Goal: Transaction & Acquisition: Purchase product/service

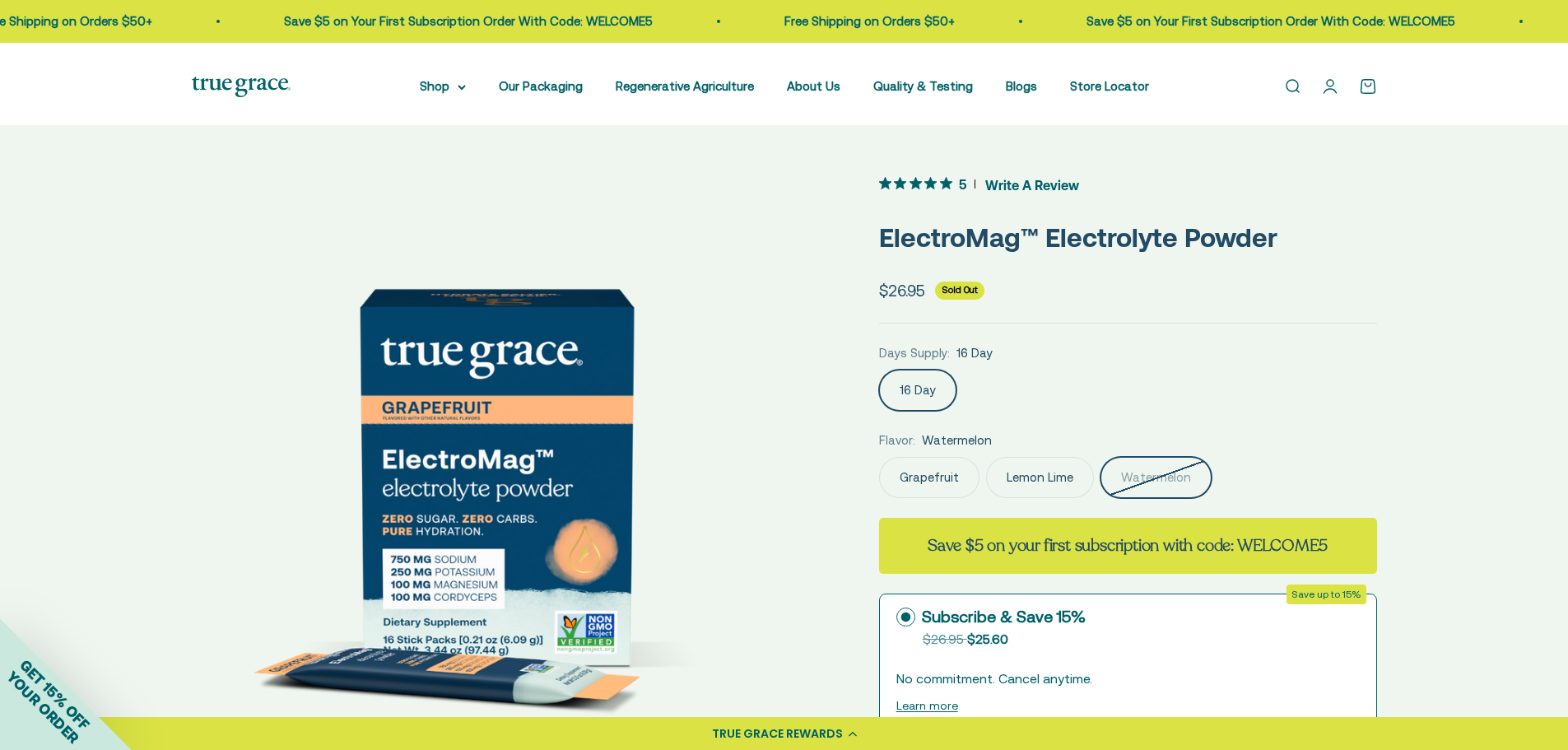
scroll to position [0, 1250]
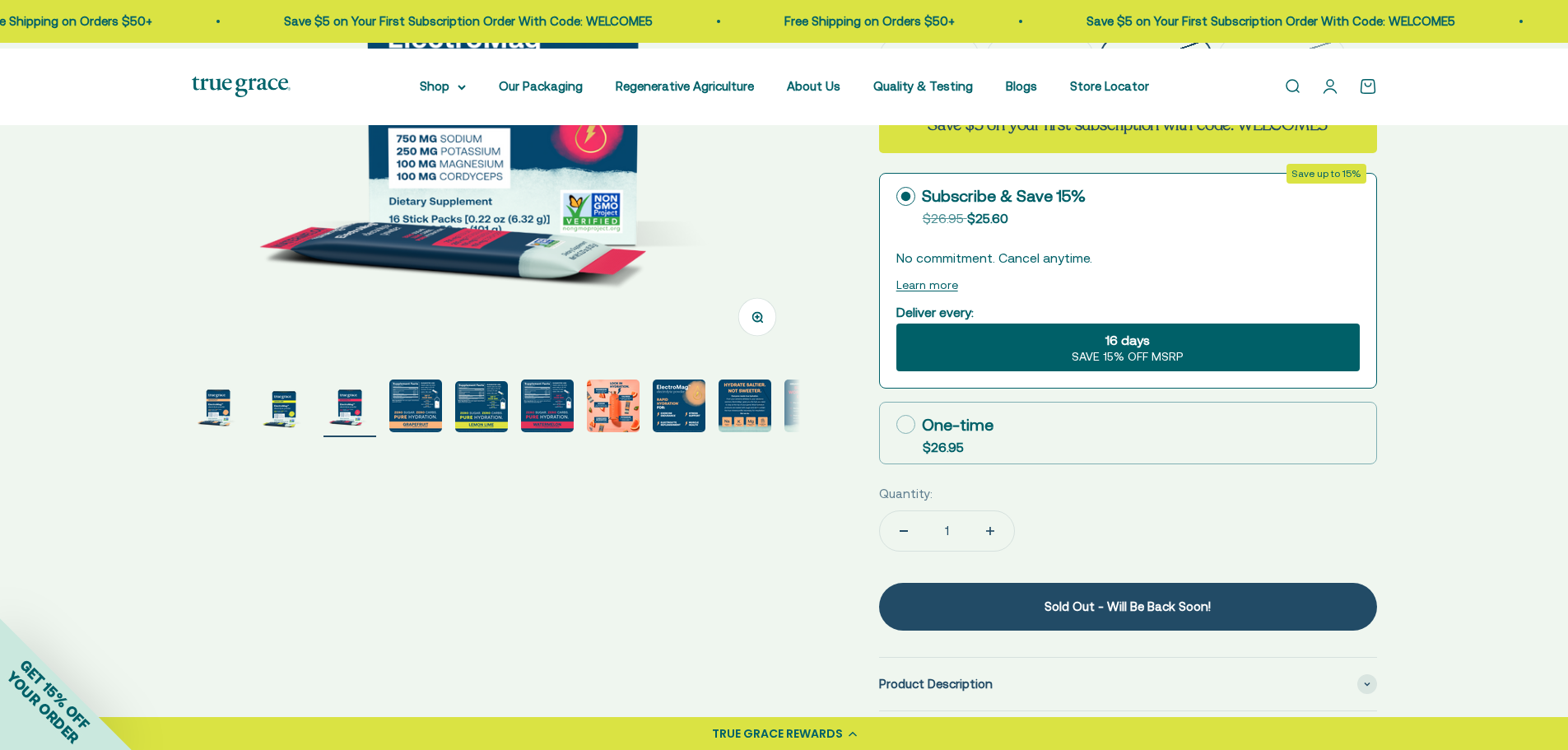
scroll to position [339, 0]
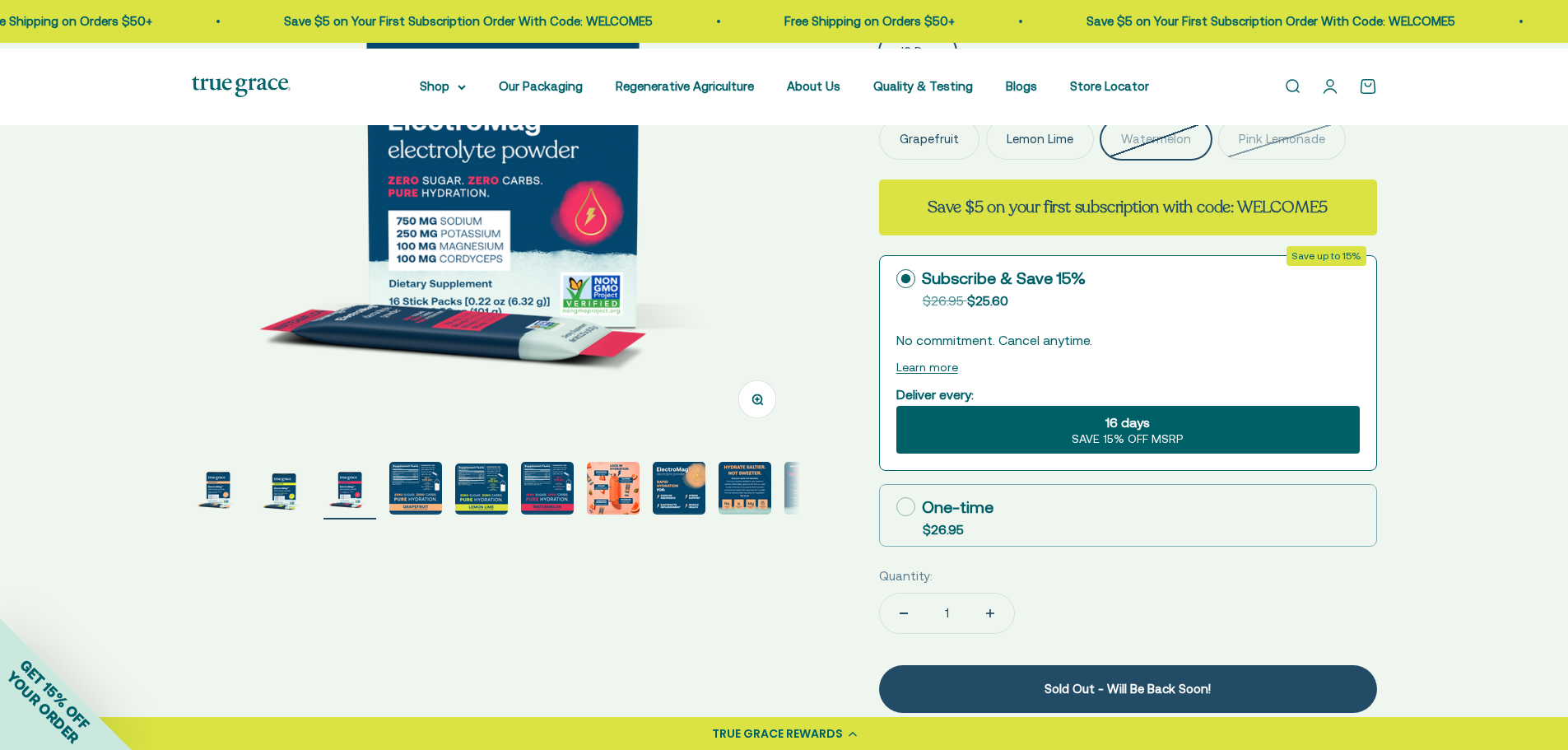
click at [1218, 160] on label "Pink Lemonade" at bounding box center [1282, 139] width 128 height 41
click at [879, 119] on input "Pink Lemonade" at bounding box center [878, 118] width 1 height 1
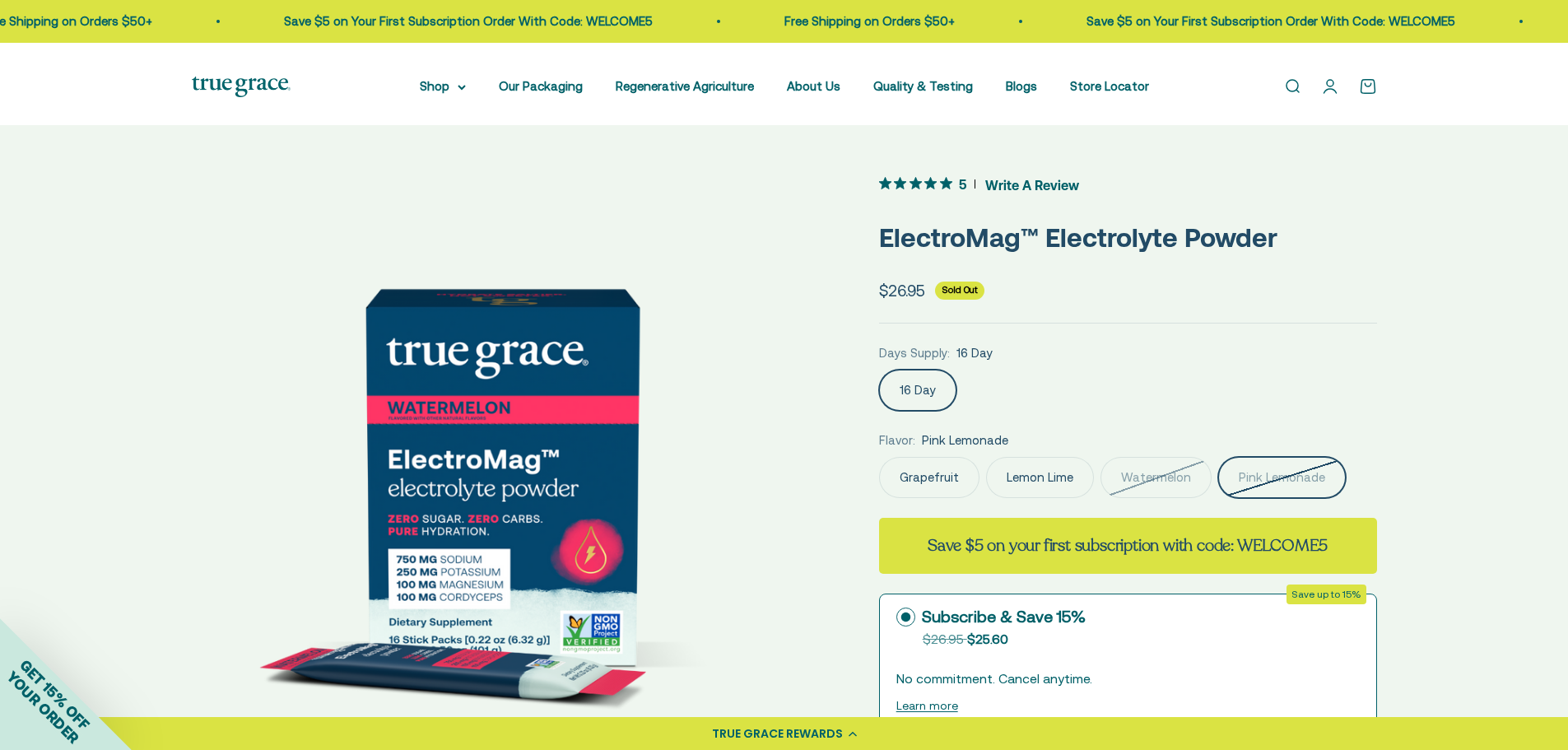
click at [249, 82] on img at bounding box center [240, 86] width 98 height 20
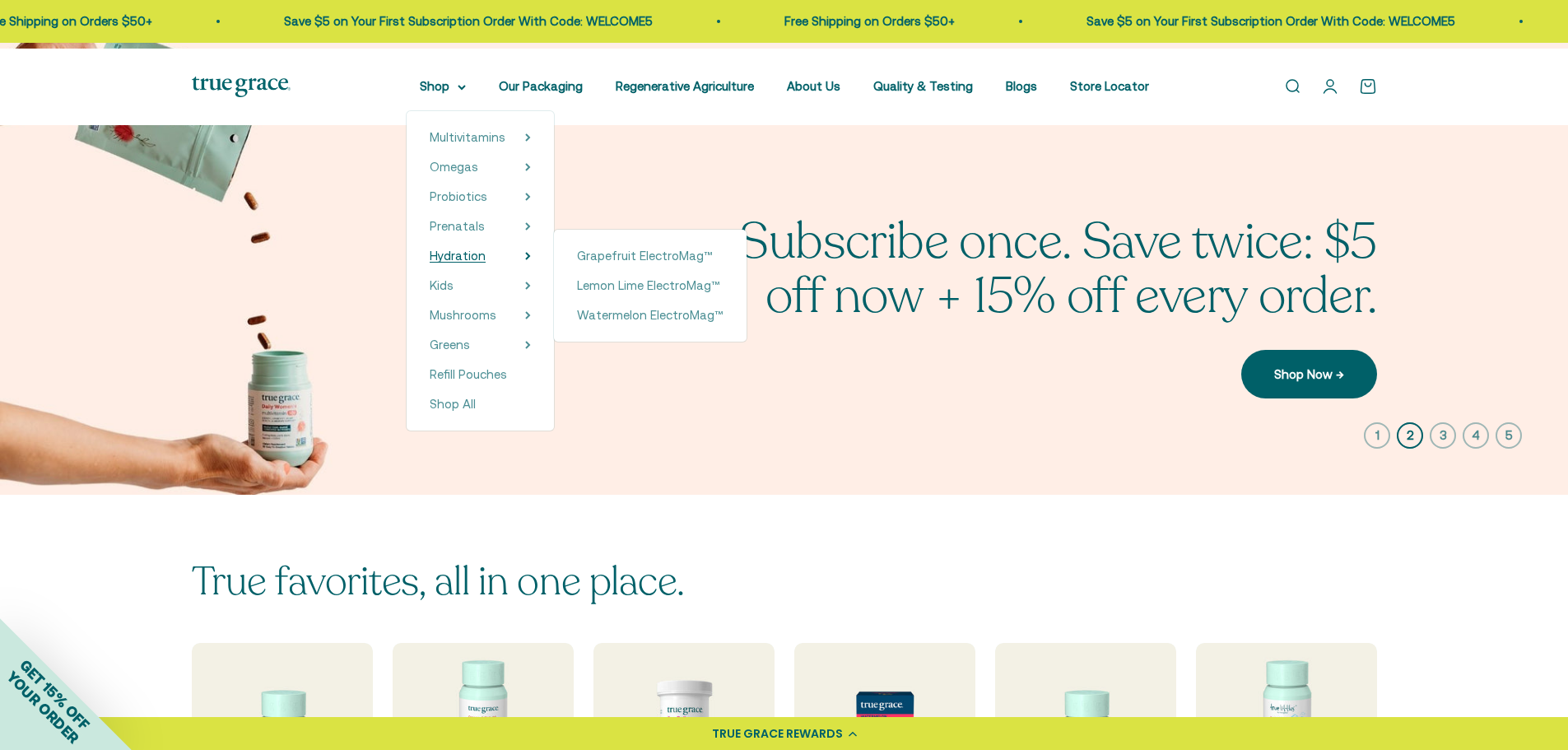
click at [430, 262] on span "Hydration" at bounding box center [457, 255] width 56 height 14
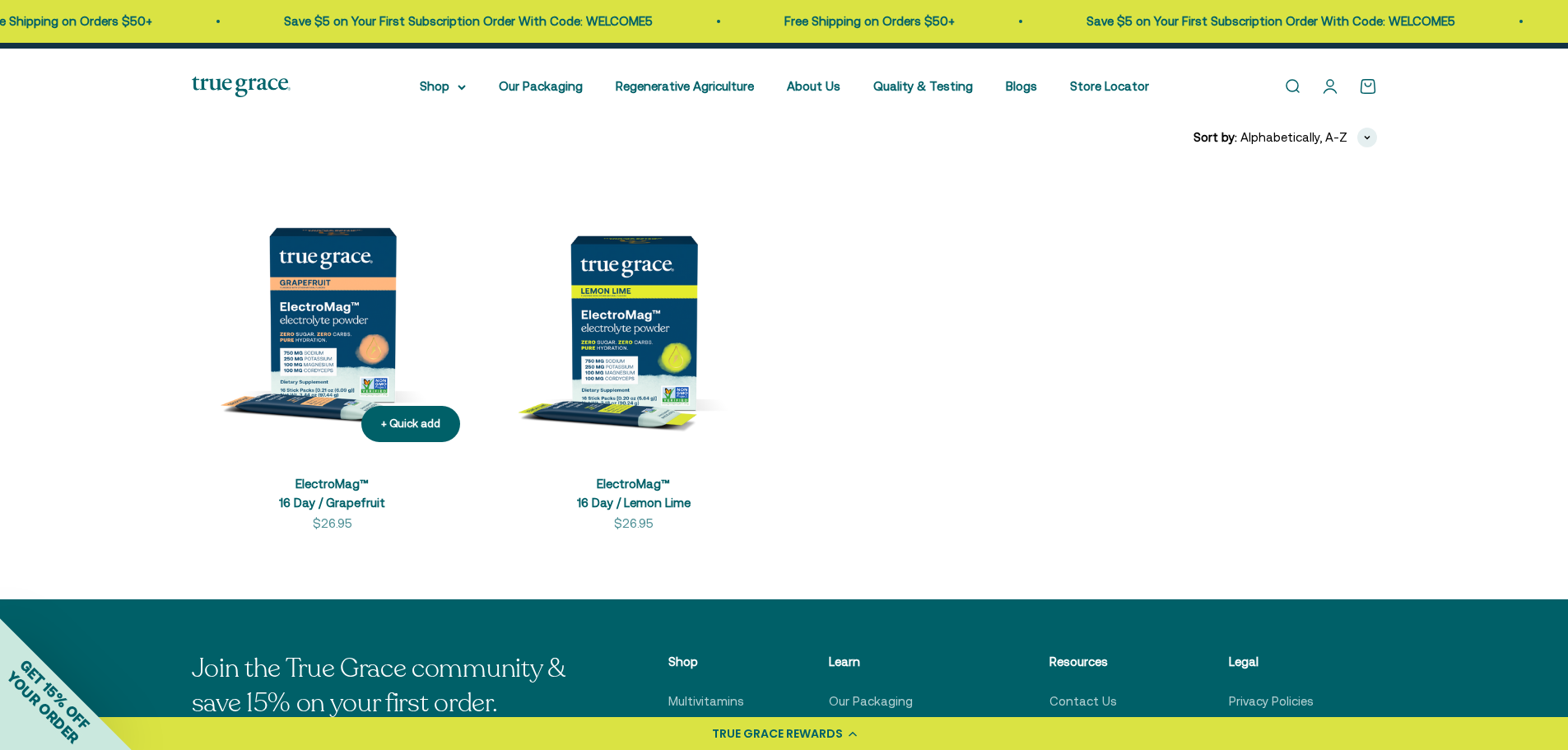
scroll to position [411, 0]
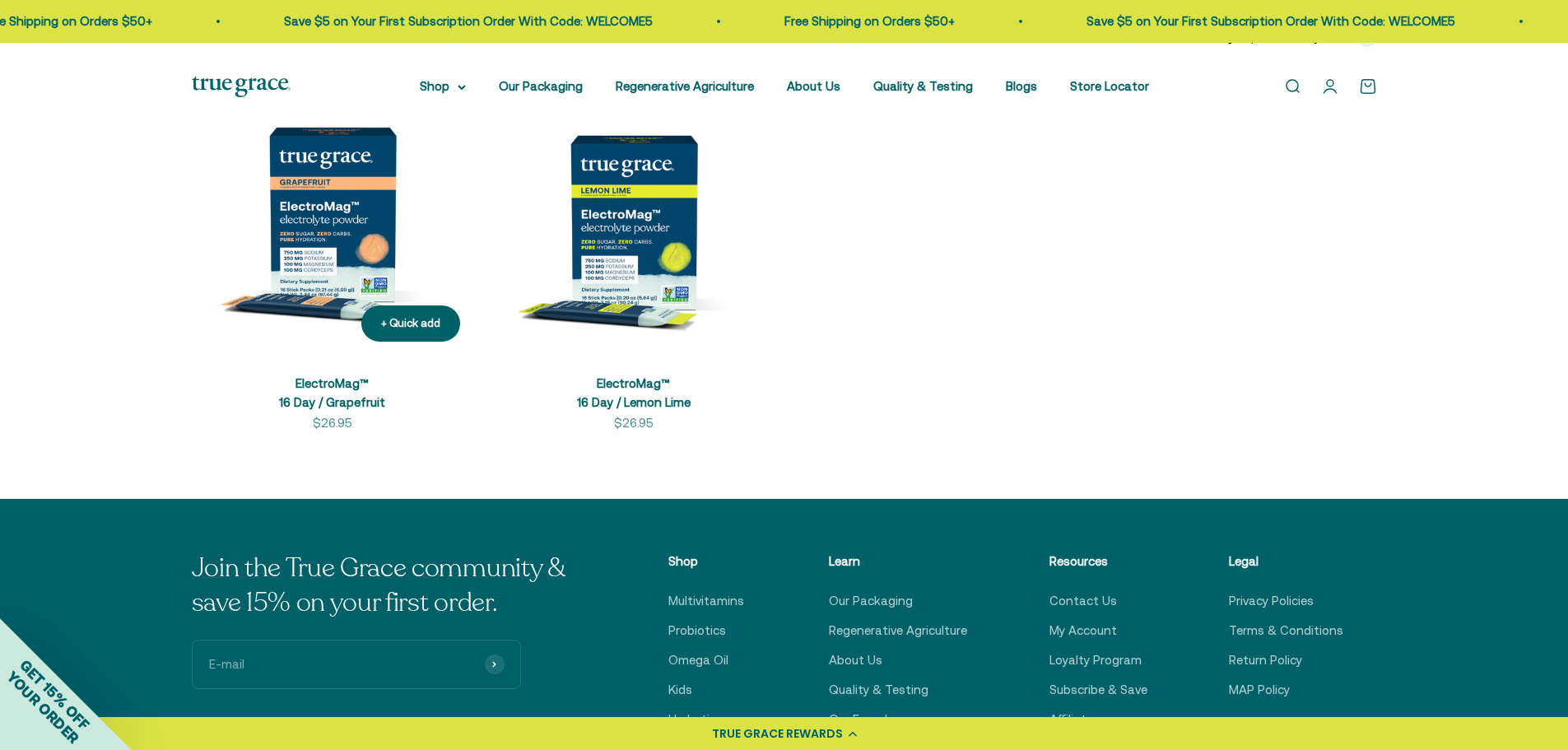
click at [341, 279] on img at bounding box center [332, 215] width 282 height 282
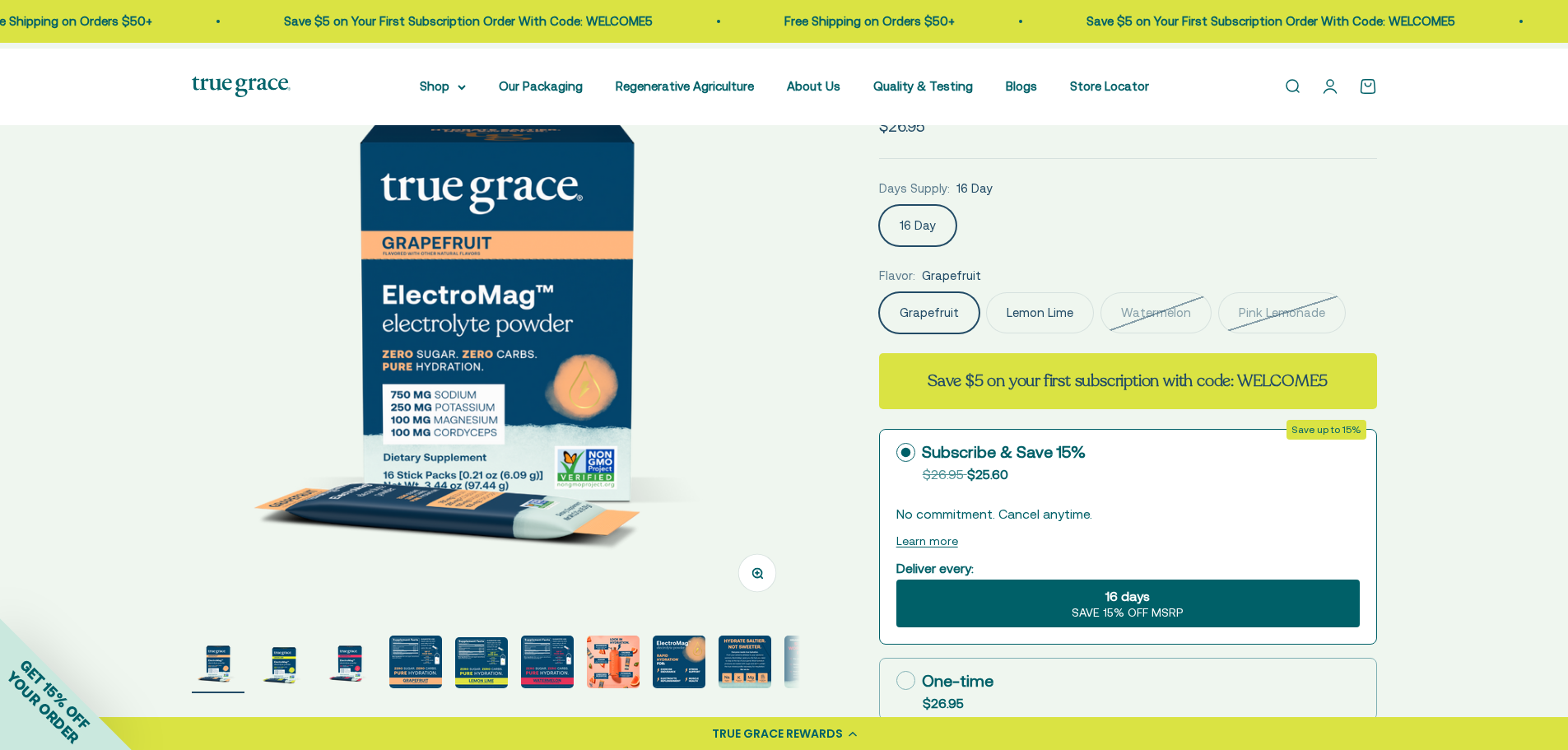
scroll to position [82, 0]
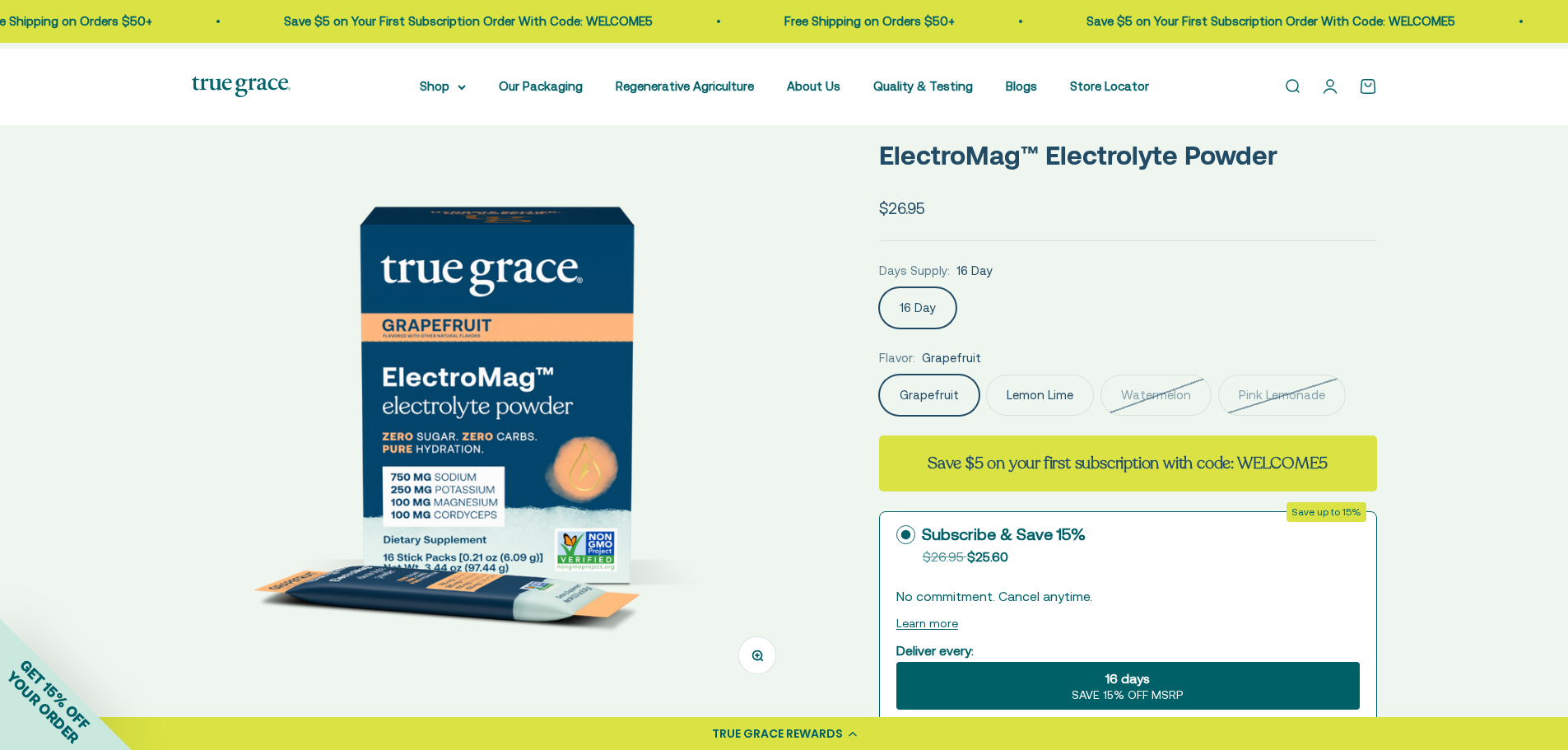
click at [1185, 416] on label "Watermelon" at bounding box center [1155, 395] width 111 height 41
click at [879, 374] on input "Watermelon" at bounding box center [878, 374] width 1 height 1
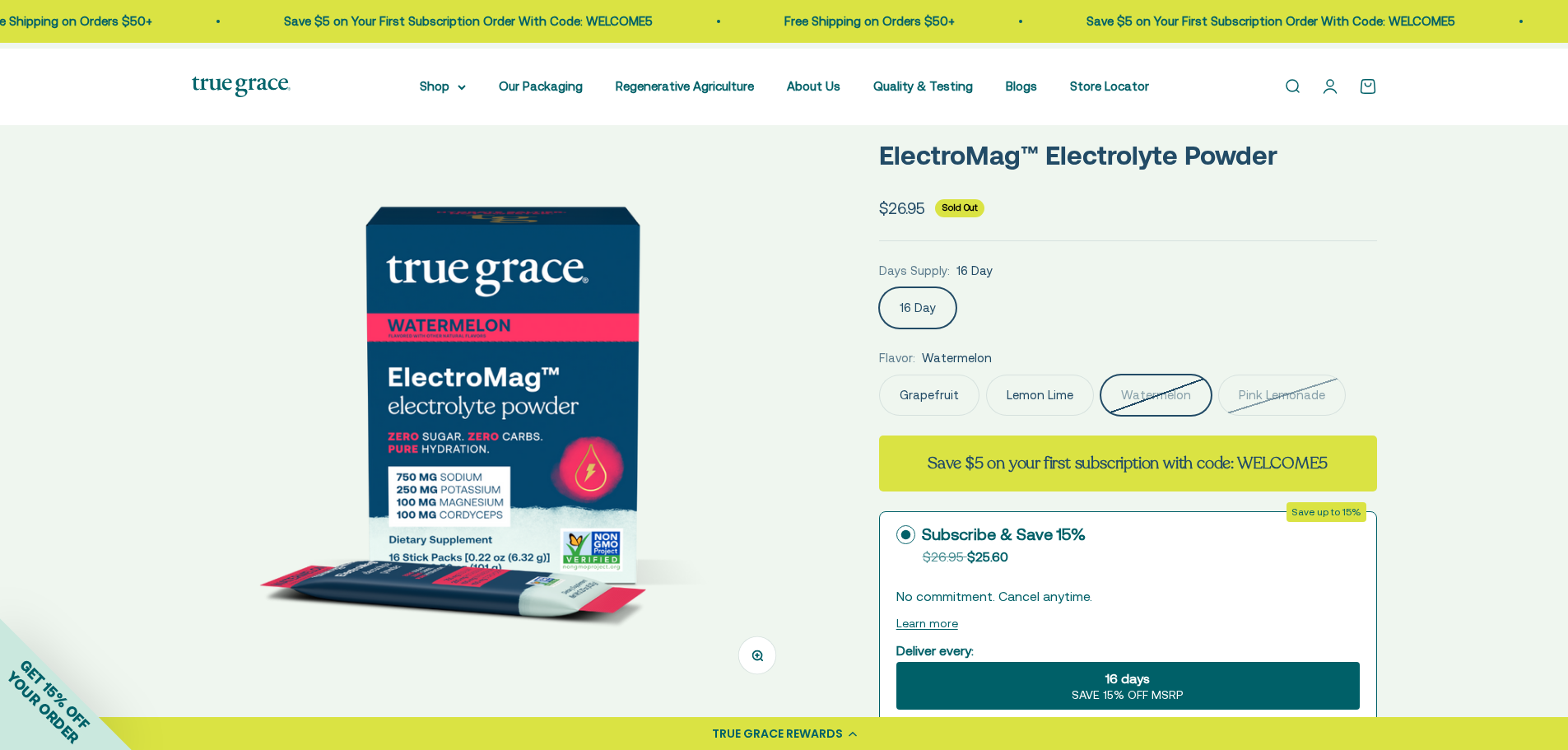
click at [1218, 416] on label "Pink Lemonade" at bounding box center [1282, 395] width 128 height 41
click at [879, 374] on input "Pink Lemonade" at bounding box center [878, 374] width 1 height 1
click at [1212, 416] on label "Watermelon" at bounding box center [1155, 395] width 111 height 41
click at [879, 374] on input "Watermelon" at bounding box center [878, 374] width 1 height 1
click at [1218, 416] on label "Pink Lemonade" at bounding box center [1282, 395] width 128 height 41
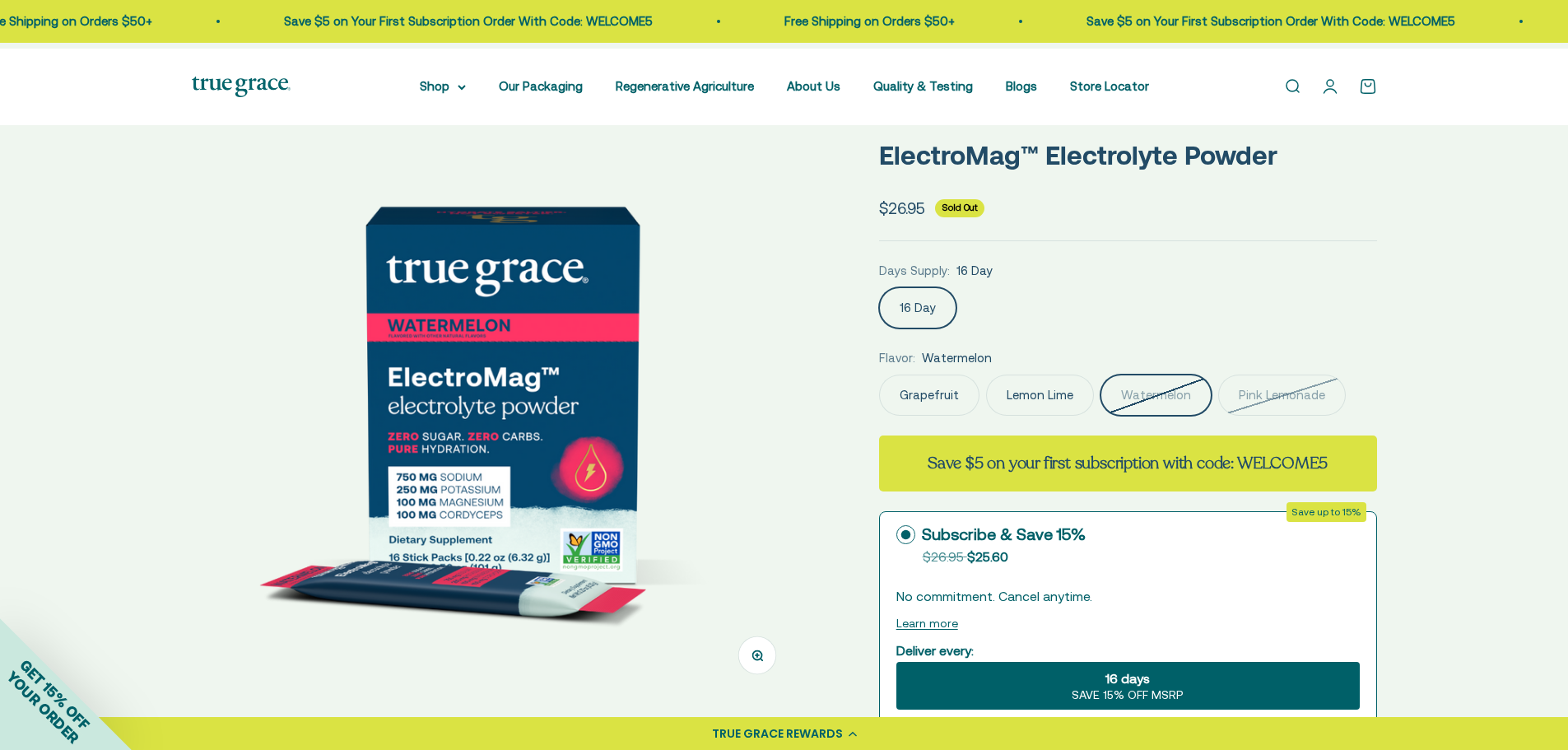
click at [879, 374] on input "Pink Lemonade" at bounding box center [878, 374] width 1 height 1
